Goal: Task Accomplishment & Management: Use online tool/utility

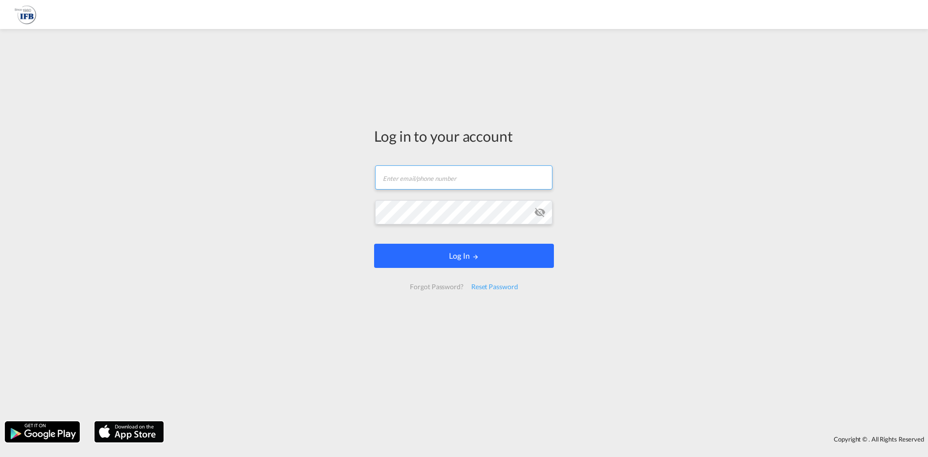
type input "[EMAIL_ADDRESS][DOMAIN_NAME]"
click at [453, 249] on button "Log In" at bounding box center [464, 256] width 180 height 24
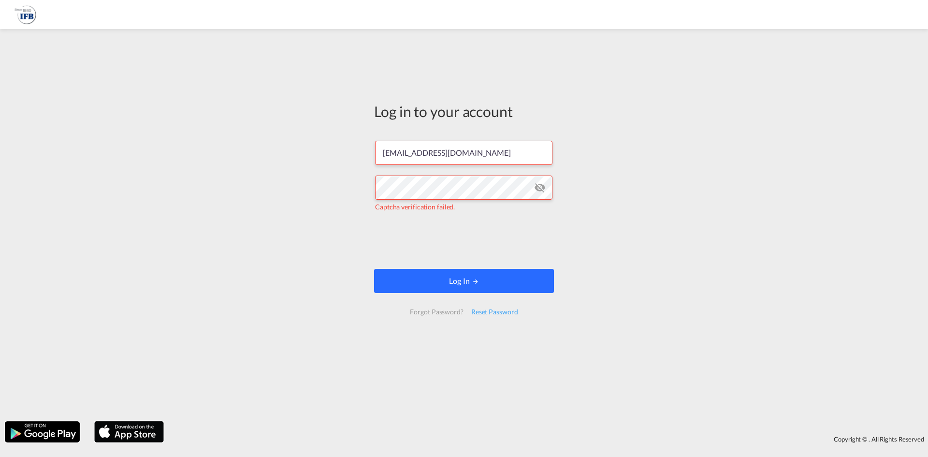
click at [490, 279] on button "Log In" at bounding box center [464, 281] width 180 height 24
